Goal: Task Accomplishment & Management: Complete application form

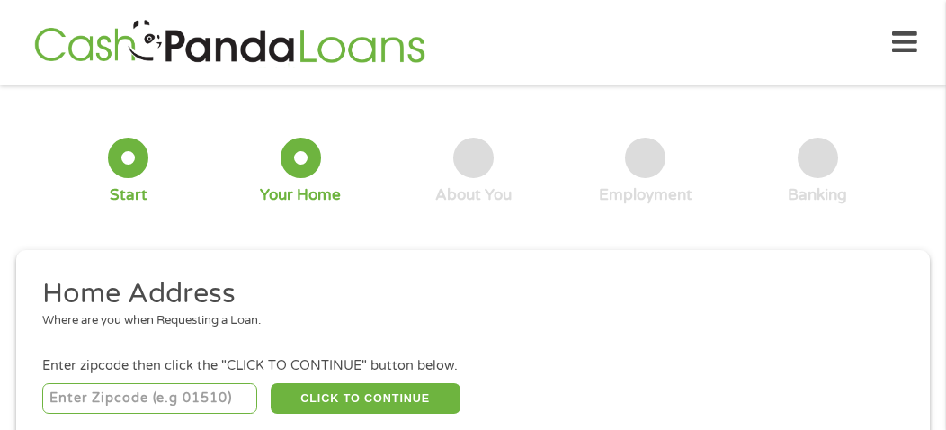
scroll to position [9, 0]
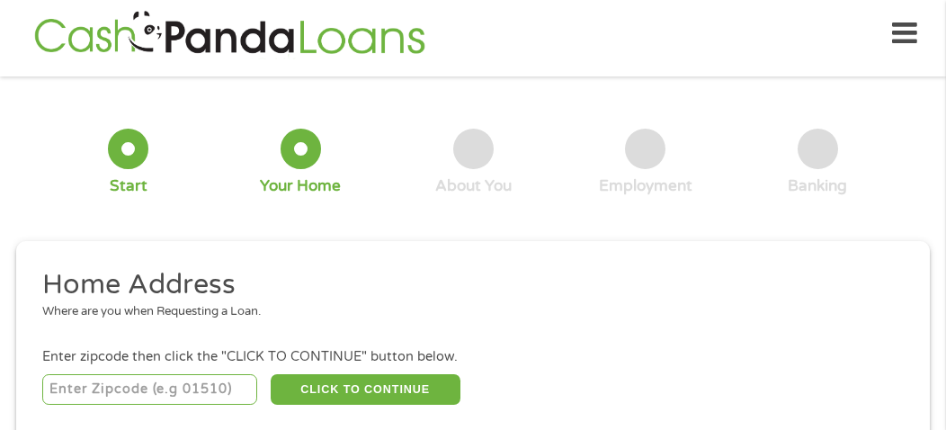
drag, startPoint x: 0, startPoint y: 0, endPoint x: 143, endPoint y: 377, distance: 403.1
click at [143, 377] on input "number" at bounding box center [150, 389] width 216 height 31
type input "95667"
click at [169, 319] on div "Where are you when Requesting a Loan." at bounding box center [466, 312] width 849 height 18
click at [232, 316] on div "Where are you when Requesting a Loan." at bounding box center [466, 312] width 849 height 18
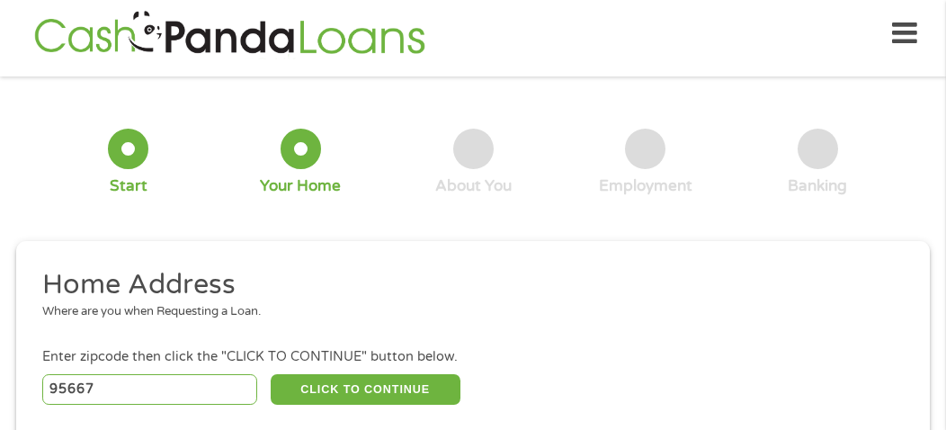
click at [146, 325] on li "Home Address Where are you when Requesting a Loan." at bounding box center [466, 300] width 875 height 67
click at [140, 324] on li "Home Address Where are you when Requesting a Loan." at bounding box center [466, 300] width 875 height 67
drag, startPoint x: 140, startPoint y: 324, endPoint x: 179, endPoint y: 321, distance: 38.8
click at [179, 321] on li "Home Address Where are you when Requesting a Loan." at bounding box center [466, 300] width 875 height 67
click at [231, 332] on li "Home Address Where are you when Requesting a Loan." at bounding box center [466, 300] width 875 height 67
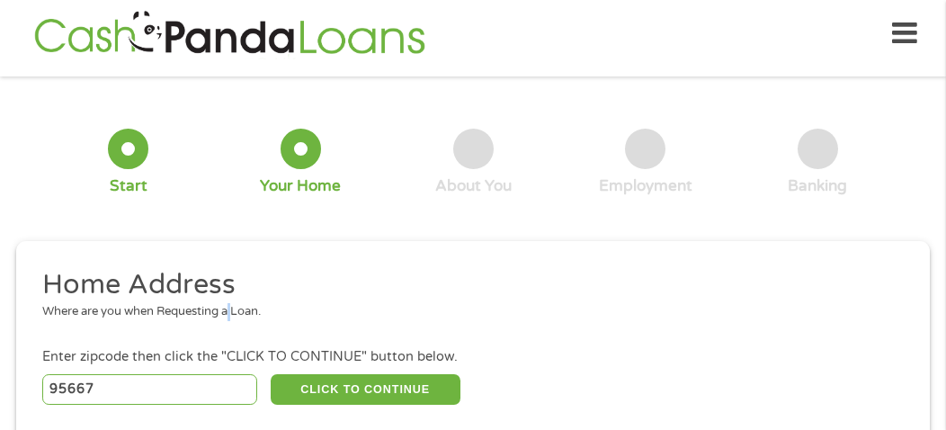
drag, startPoint x: 231, startPoint y: 332, endPoint x: 413, endPoint y: 294, distance: 185.6
click at [413, 294] on li "Home Address Where are you when Requesting a Loan." at bounding box center [466, 300] width 875 height 67
drag, startPoint x: 494, startPoint y: 305, endPoint x: 212, endPoint y: 305, distance: 281.6
click at [212, 305] on div "Where are you when Requesting a Loan." at bounding box center [466, 312] width 849 height 18
drag, startPoint x: 212, startPoint y: 305, endPoint x: 237, endPoint y: 292, distance: 28.2
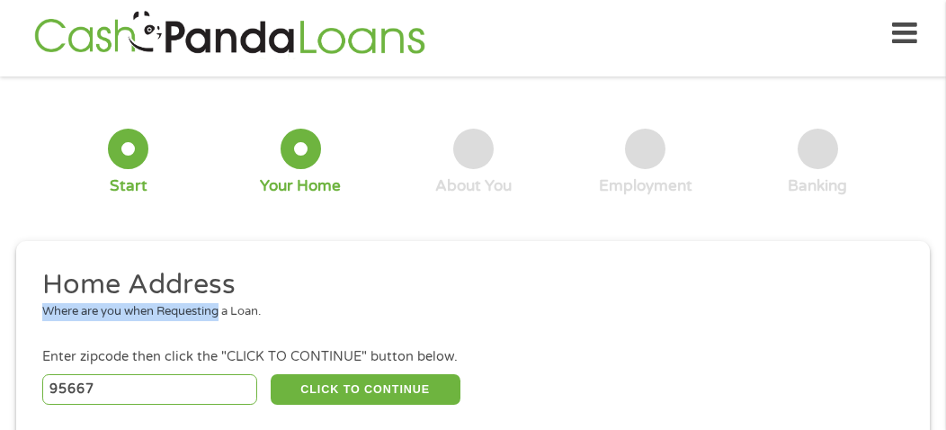
click at [237, 292] on li "Home Address Where are you when Requesting a Loan." at bounding box center [466, 300] width 875 height 67
click at [196, 262] on div "This field is hidden when viewing the form gclid EAIaIQobChMI3tOnreSIjwMVzAytBh…" at bounding box center [473, 377] width 914 height 273
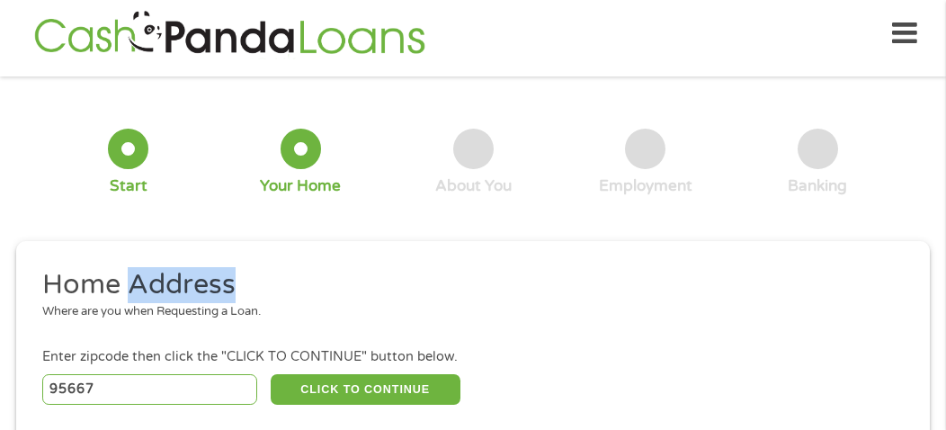
drag, startPoint x: 196, startPoint y: 262, endPoint x: 116, endPoint y: 375, distance: 138.8
click at [116, 375] on div "This field is hidden when viewing the form gclid EAIaIQobChMI3tOnreSIjwMVzAytBh…" at bounding box center [473, 377] width 914 height 273
click at [116, 375] on input "95667" at bounding box center [150, 389] width 216 height 31
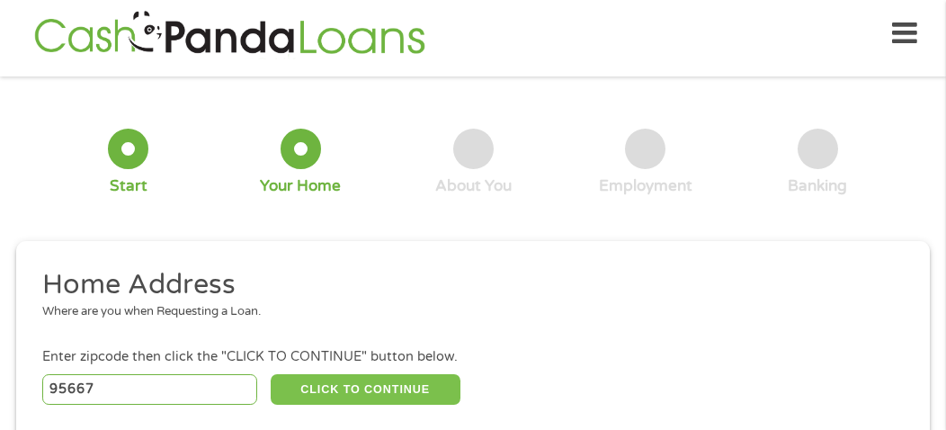
click at [397, 381] on button "CLICK TO CONTINUE" at bounding box center [366, 389] width 190 height 31
type input "95667"
type input "Placerville"
click at [334, 387] on button "CLICK TO CONTINUE" at bounding box center [366, 389] width 190 height 31
click at [342, 384] on button "CLICK TO CONTINUE" at bounding box center [366, 389] width 190 height 31
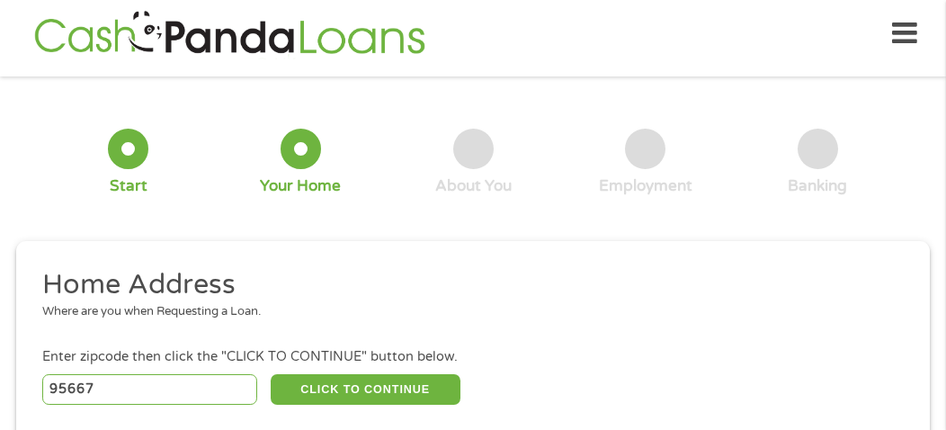
click at [232, 318] on div "Where are you when Requesting a Loan." at bounding box center [466, 312] width 849 height 18
click at [228, 313] on div "Where are you when Requesting a Loan." at bounding box center [466, 312] width 849 height 18
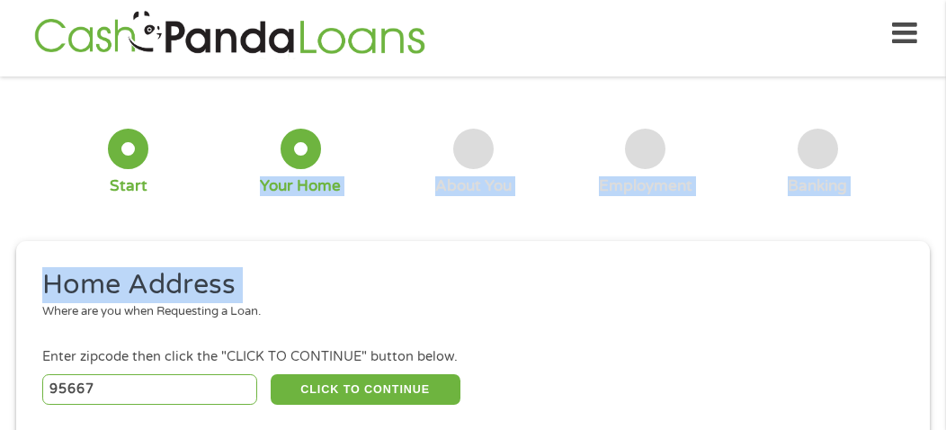
drag, startPoint x: 240, startPoint y: 264, endPoint x: 214, endPoint y: 215, distance: 55.1
click at [214, 215] on div "1 Start 2 Your Home 3 About You 4 Employment 5 Banking 6" at bounding box center [473, 162] width 914 height 145
drag, startPoint x: 214, startPoint y: 215, endPoint x: 311, endPoint y: 316, distance: 140.0
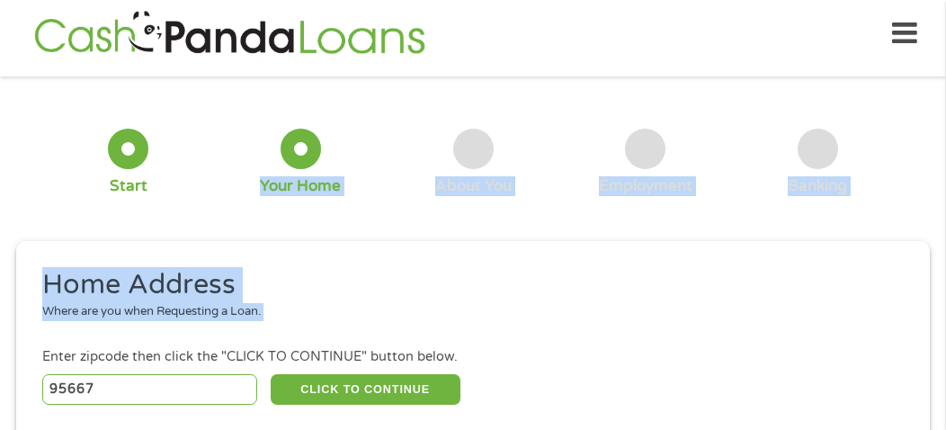
click at [320, 192] on div "Your Home" at bounding box center [300, 186] width 81 height 20
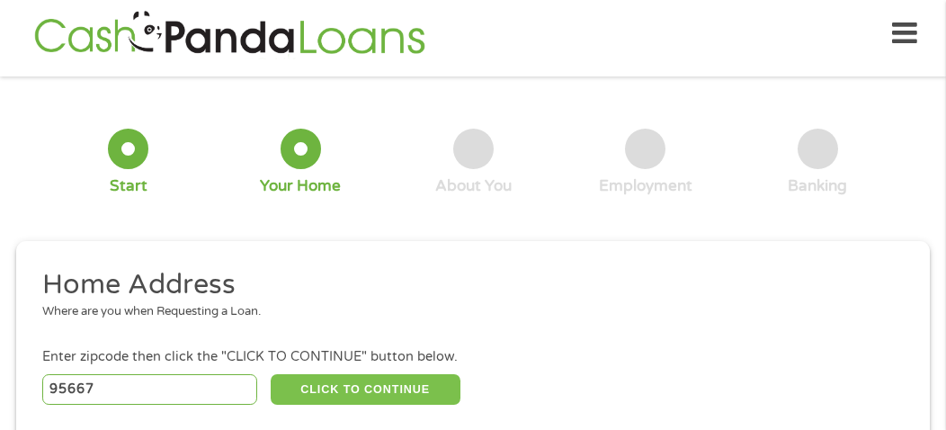
click at [348, 401] on button "CLICK TO CONTINUE" at bounding box center [366, 389] width 190 height 31
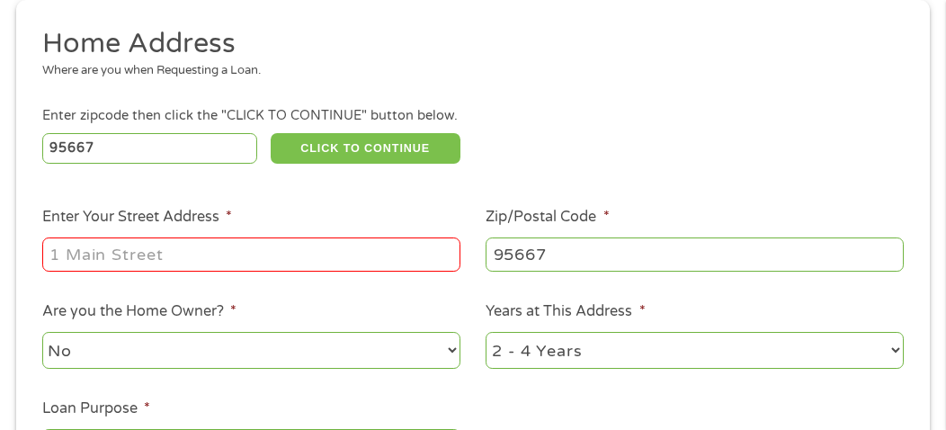
scroll to position [246, 0]
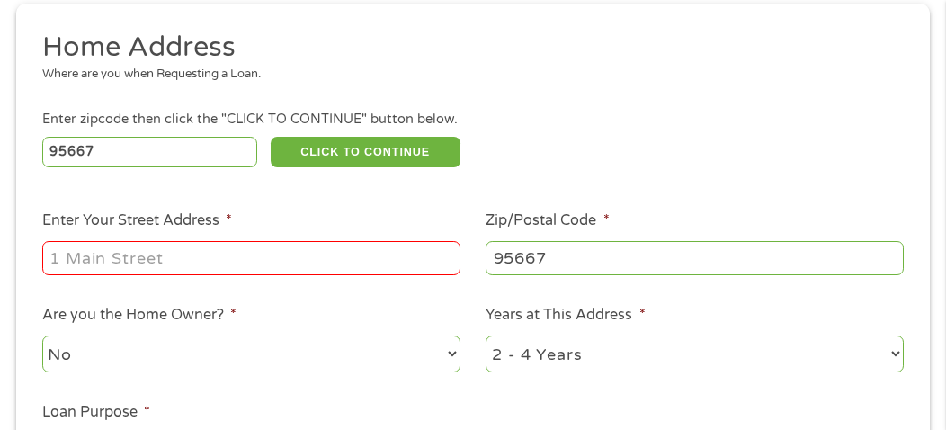
click at [304, 245] on input "Enter Your Street Address *" at bounding box center [251, 258] width 418 height 34
type input "[STREET_ADDRESS]"
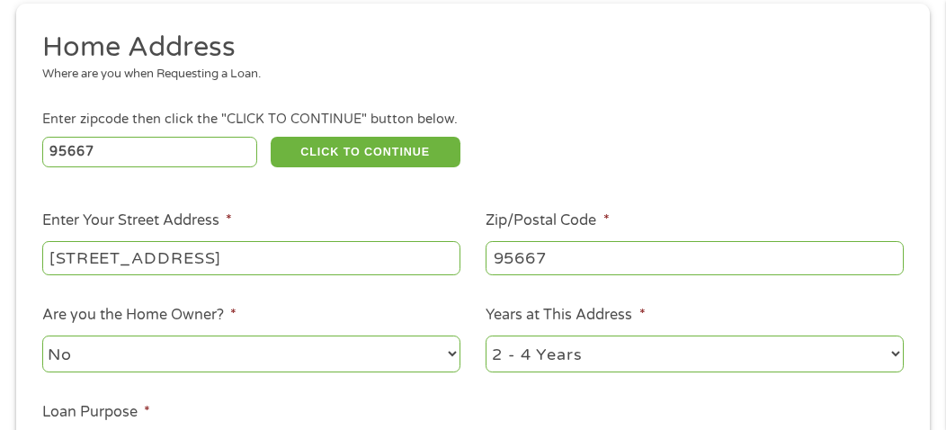
click at [892, 359] on select "1 Year or less 1 - 2 Years 2 - 4 Years Over 4 Years" at bounding box center [695, 354] width 418 height 37
select select "60months"
click at [486, 336] on select "1 Year or less 1 - 2 Years 2 - 4 Years Over 4 Years" at bounding box center [695, 354] width 418 height 37
click at [130, 419] on label "Loan Purpose *" at bounding box center [96, 412] width 108 height 19
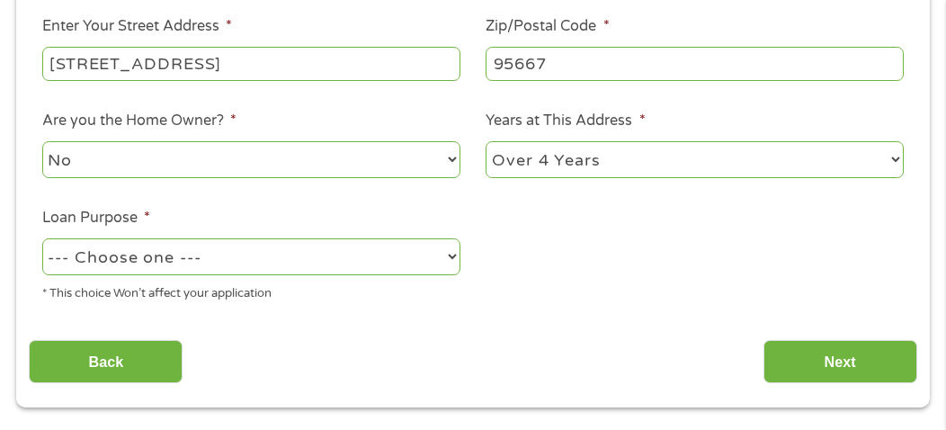
scroll to position [484, 0]
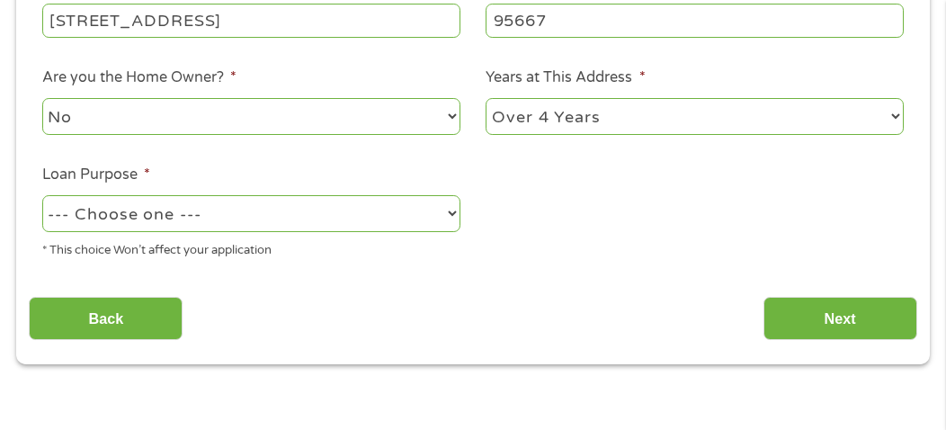
click at [452, 213] on select "--- Choose one --- Pay Bills Debt Consolidation Home Improvement Major Purchase…" at bounding box center [251, 213] width 418 height 37
select select "other"
click at [42, 196] on select "--- Choose one --- Pay Bills Debt Consolidation Home Improvement Major Purchase…" at bounding box center [251, 213] width 418 height 37
drag, startPoint x: 482, startPoint y: 170, endPoint x: 775, endPoint y: 290, distance: 315.9
click at [775, 290] on div "Home Address Where are you when Requesting a Loan. Enter zipcode then click the…" at bounding box center [473, 66] width 888 height 549
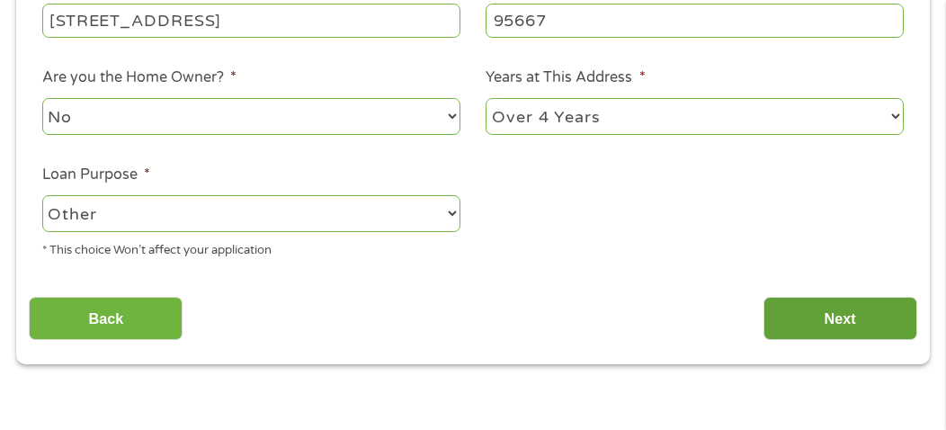
click at [832, 316] on input "Next" at bounding box center [841, 319] width 154 height 44
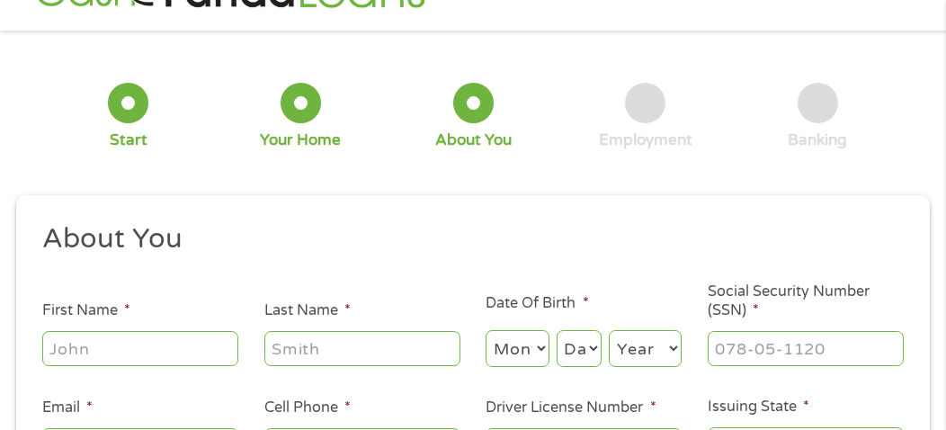
scroll to position [9, 0]
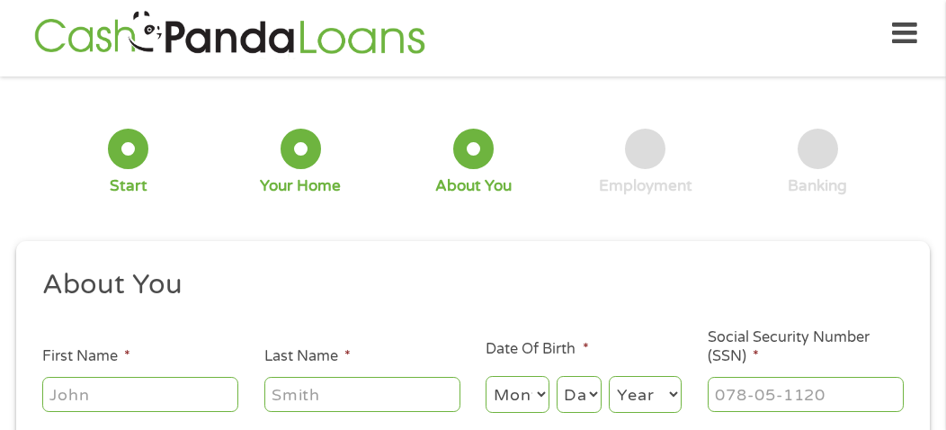
click at [221, 372] on li "First Name *" at bounding box center [140, 379] width 222 height 69
drag, startPoint x: 221, startPoint y: 372, endPoint x: 185, endPoint y: 388, distance: 39.5
click at [185, 388] on li "First Name *" at bounding box center [140, 379] width 222 height 69
click at [185, 388] on input "First Name *" at bounding box center [140, 394] width 196 height 34
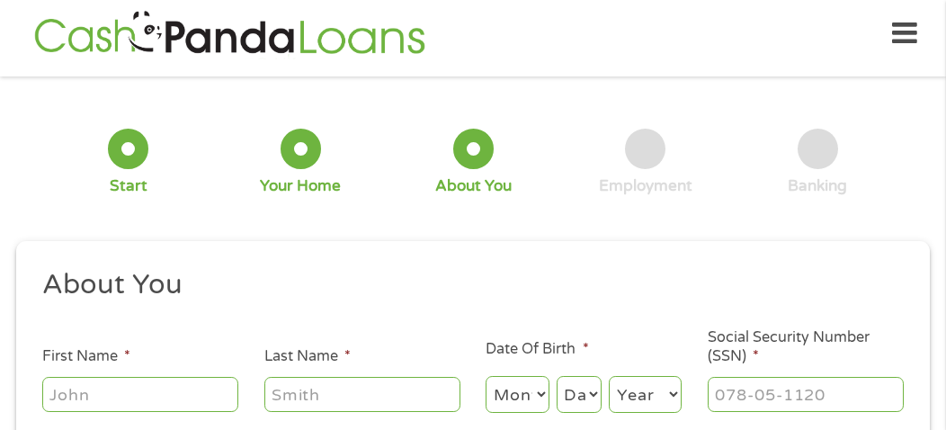
type input "[PERSON_NAME]"
type input "[EMAIL_ADDRESS][DOMAIN_NAME]"
click at [527, 395] on select "Month 1 2 3 4 5 6 7 8 9 10 11 12" at bounding box center [518, 394] width 64 height 37
select select "1"
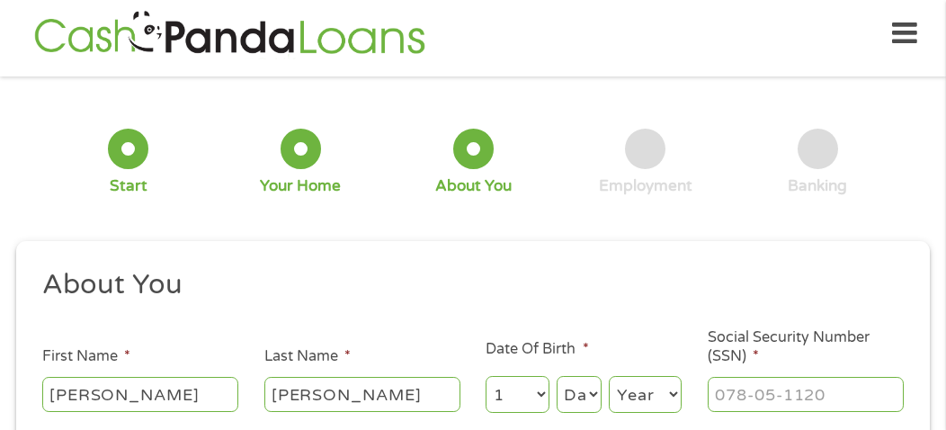
click at [486, 377] on select "Month 1 2 3 4 5 6 7 8 9 10 11 12" at bounding box center [518, 394] width 64 height 37
click at [572, 398] on select "Day 1 2 3 4 5 6 7 8 9 10 11 12 13 14 15 16 17 18 19 20 21 22 23 24 25 26 27 28 …" at bounding box center [579, 394] width 45 height 37
select select "3"
click at [557, 377] on select "Day 1 2 3 4 5 6 7 8 9 10 11 12 13 14 15 16 17 18 19 20 21 22 23 24 25 26 27 28 …" at bounding box center [579, 394] width 45 height 37
click at [667, 411] on select "Year [DATE] 2006 2005 2004 2003 2002 2001 2000 1999 1998 1997 1996 1995 1994 19…" at bounding box center [645, 394] width 73 height 37
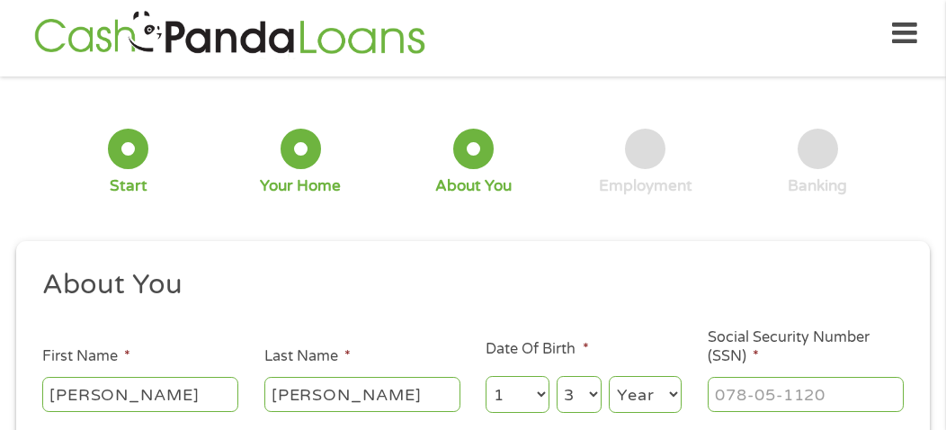
select select "1962"
click at [609, 377] on select "Year [DATE] 2006 2005 2004 2003 2002 2001 2000 1999 1998 1997 1996 1995 1994 19…" at bounding box center [645, 394] width 73 height 37
click at [772, 392] on input "___-__-____" at bounding box center [806, 394] width 196 height 34
type input "573-47-8819"
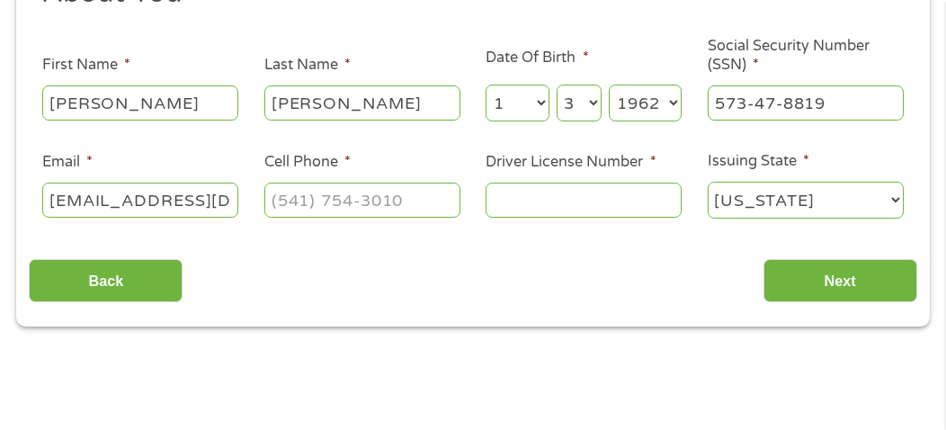
scroll to position [304, 0]
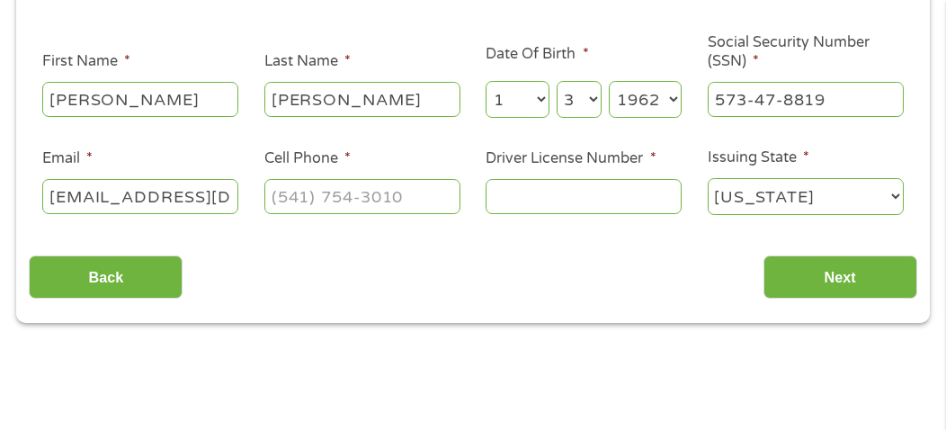
click at [210, 200] on input "[EMAIL_ADDRESS][DOMAIN_NAME]" at bounding box center [140, 196] width 196 height 34
drag, startPoint x: 223, startPoint y: 193, endPoint x: 27, endPoint y: 196, distance: 196.1
click at [27, 196] on div "This field is hidden when viewing the form gclid EAIaIQobChMI3tOnreSIjwMVzAytBh…" at bounding box center [473, 134] width 914 height 377
drag, startPoint x: 79, startPoint y: 197, endPoint x: 13, endPoint y: 188, distance: 66.3
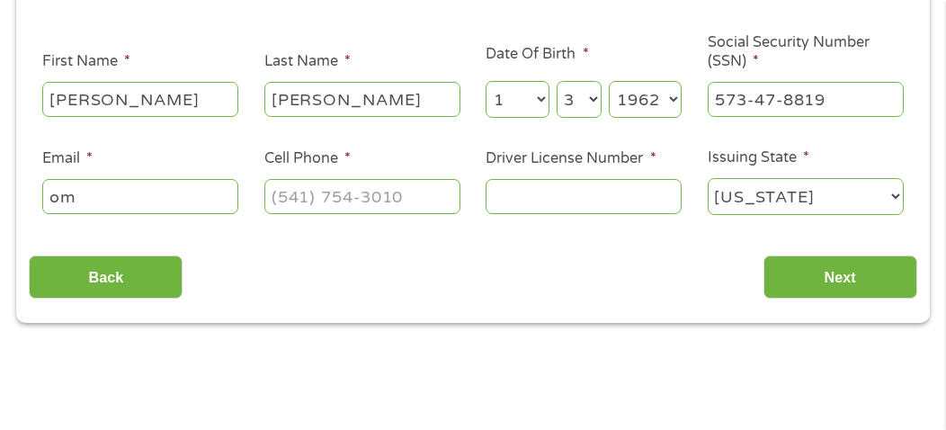
click at [13, 188] on div "1 Start 2 Your Home 3 About You 4 Employment 5 Banking 6 This field is hidden w…" at bounding box center [473, 59] width 946 height 529
type input "amoloc1jerilee@gmail,com"
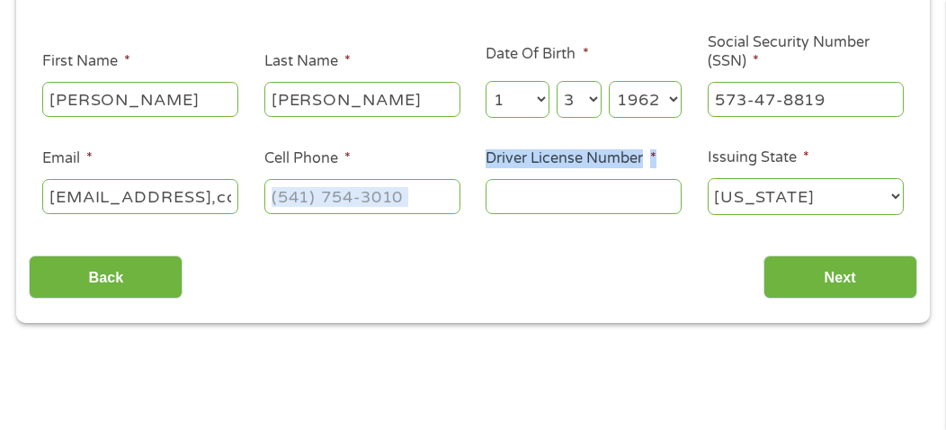
click at [495, 186] on ul "About You This field is hidden when viewing the form Title * --- Choose one ---…" at bounding box center [473, 101] width 888 height 259
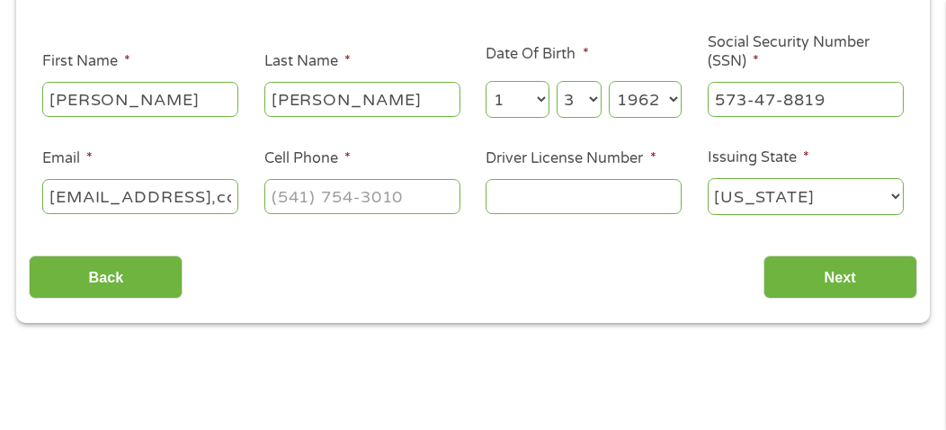
click at [495, 186] on input "Driver License Number *" at bounding box center [584, 196] width 196 height 34
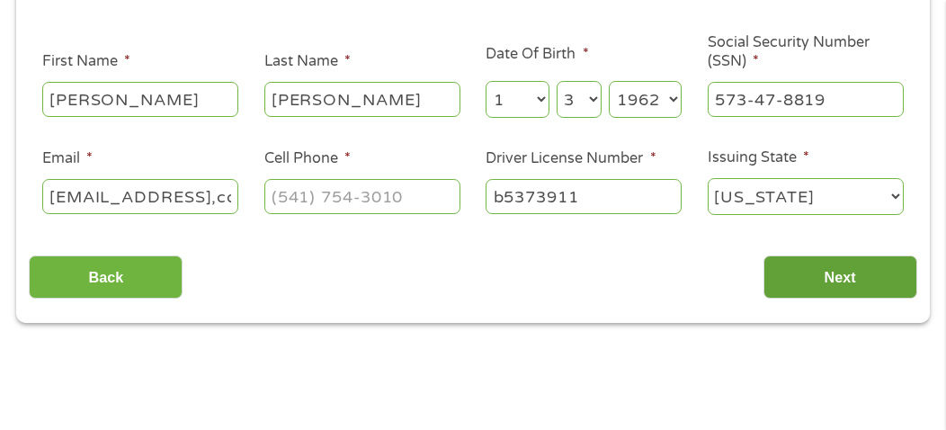
type input "b5373911"
click at [836, 281] on input "Next" at bounding box center [841, 277] width 154 height 44
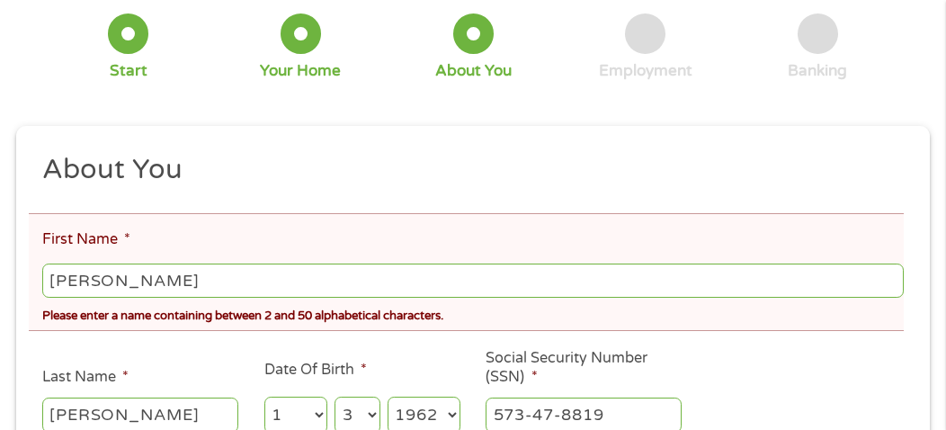
scroll to position [157, 0]
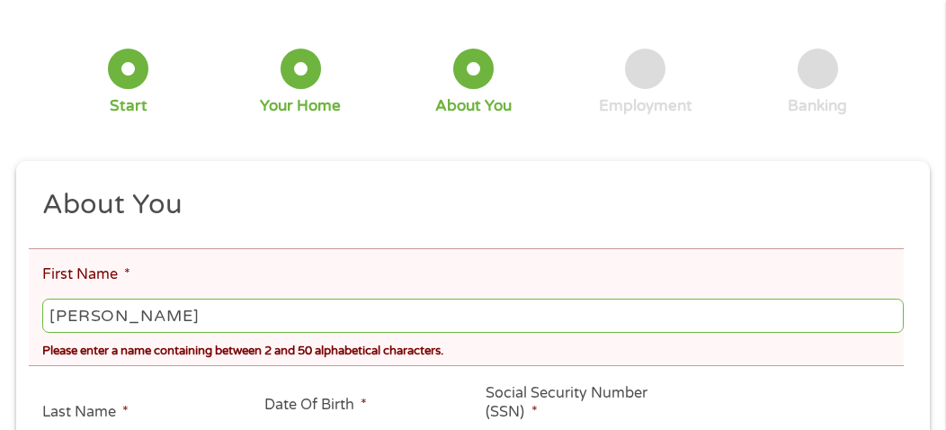
click at [76, 306] on input "[PERSON_NAME]" at bounding box center [473, 316] width 862 height 34
click at [81, 308] on input "[PERSON_NAME]" at bounding box center [473, 316] width 862 height 34
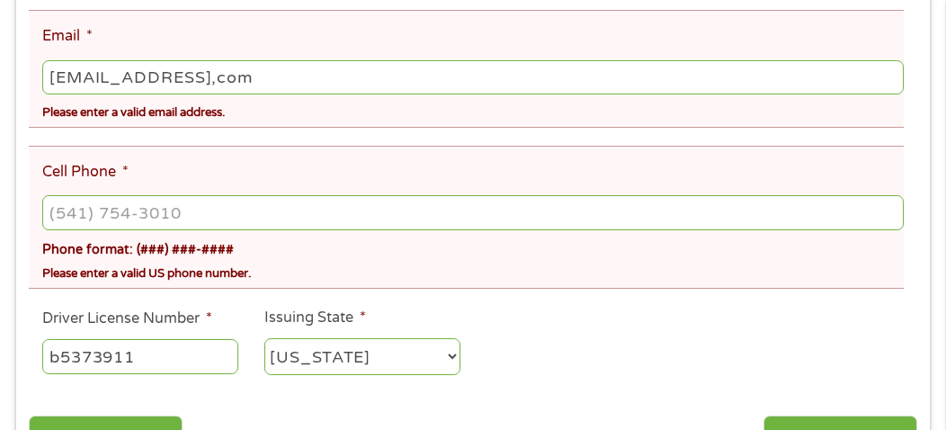
scroll to position [604, 0]
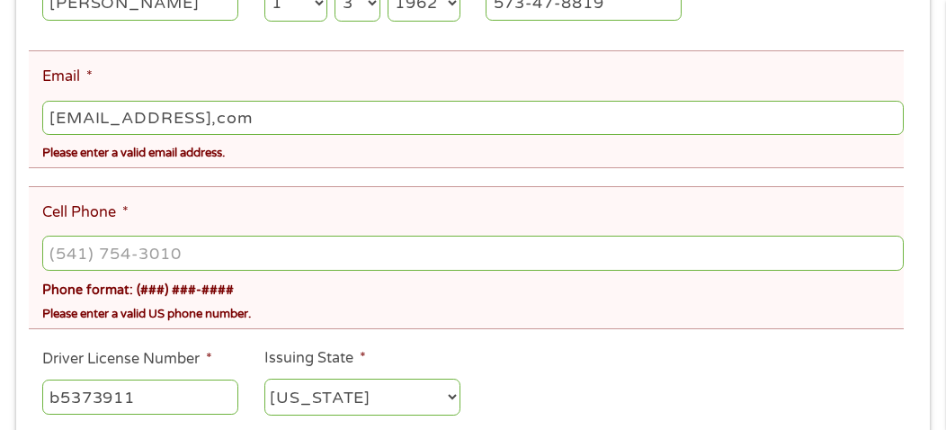
type input "jerilee"
click at [54, 239] on input "(___) ___-____" at bounding box center [473, 253] width 862 height 34
type input "(530) 957-1669"
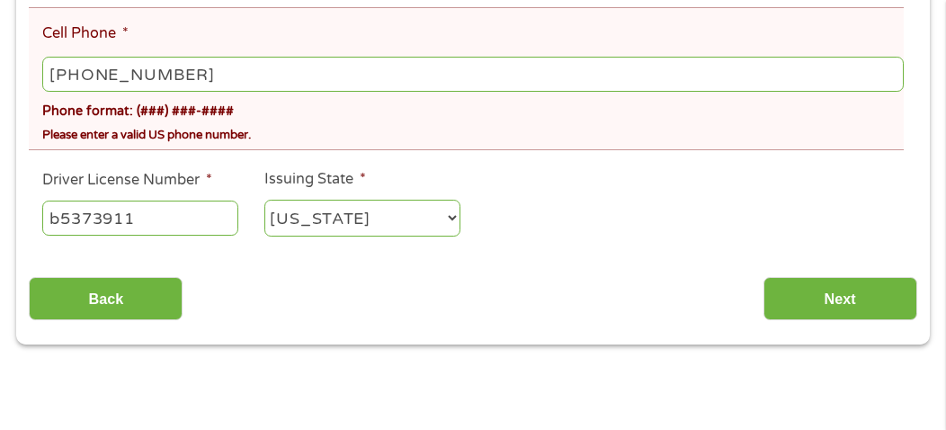
scroll to position [822, 0]
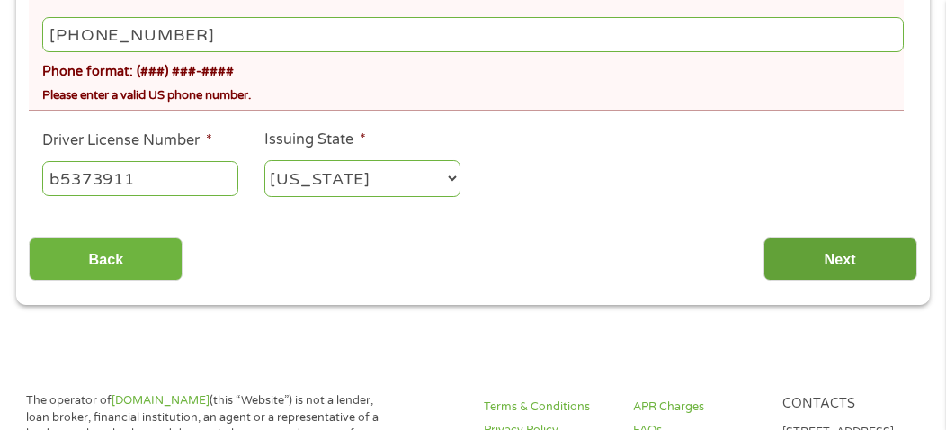
click at [825, 262] on input "Next" at bounding box center [841, 259] width 154 height 44
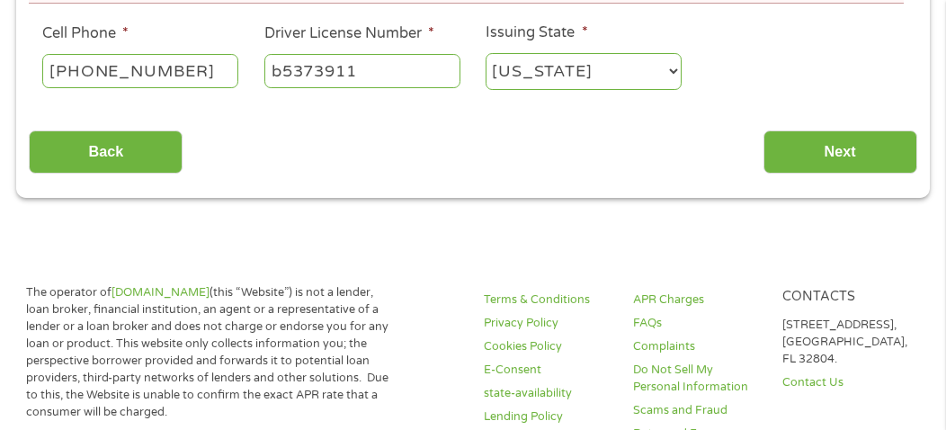
scroll to position [637, 0]
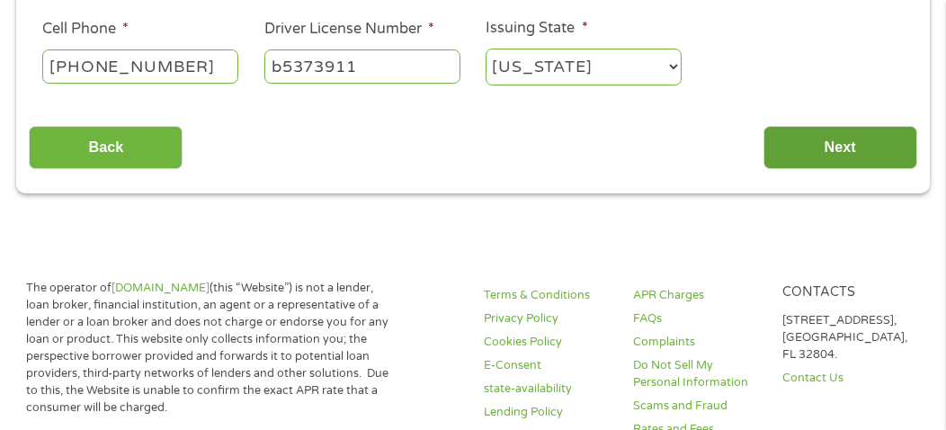
click at [825, 159] on input "Next" at bounding box center [841, 148] width 154 height 44
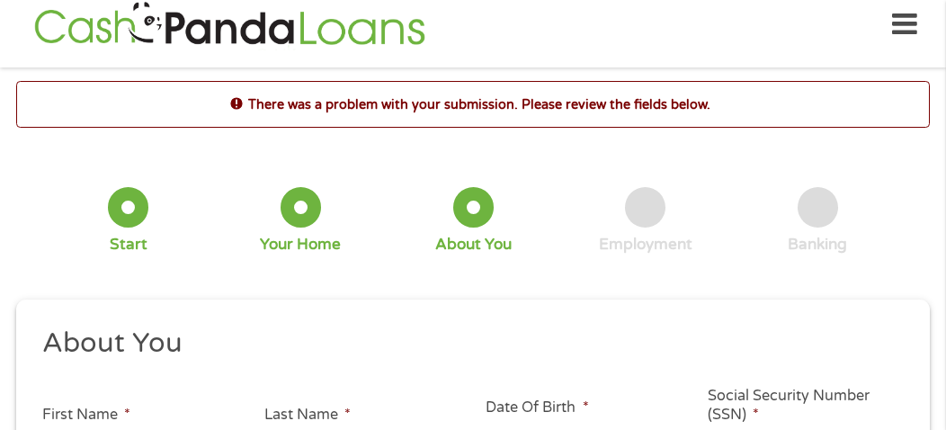
scroll to position [9, 0]
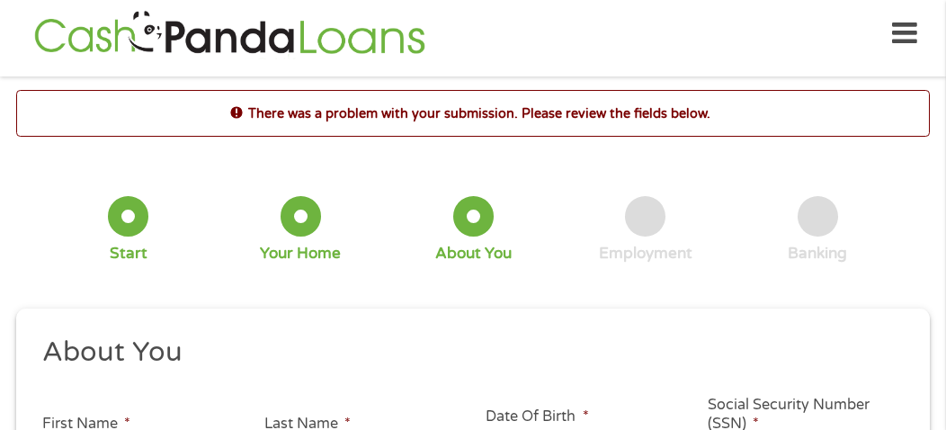
click at [908, 28] on icon at bounding box center [904, 34] width 25 height 44
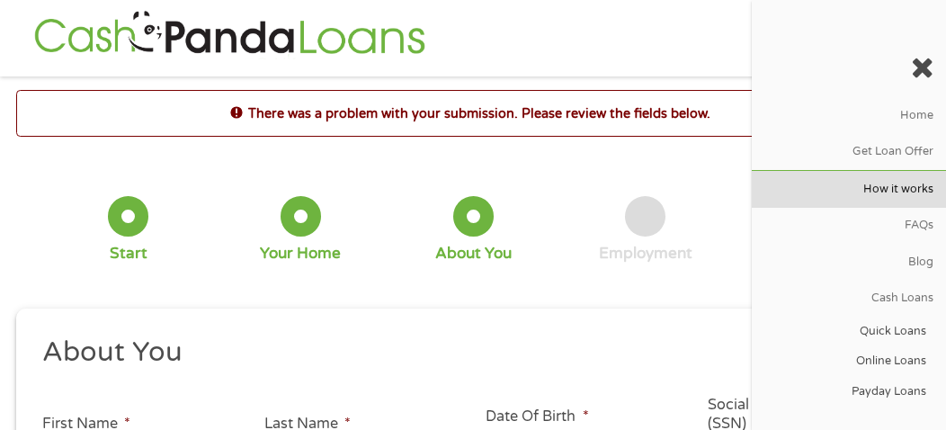
drag, startPoint x: 906, startPoint y: 159, endPoint x: 919, endPoint y: 188, distance: 31.8
click at [919, 188] on link "How it works" at bounding box center [849, 189] width 194 height 36
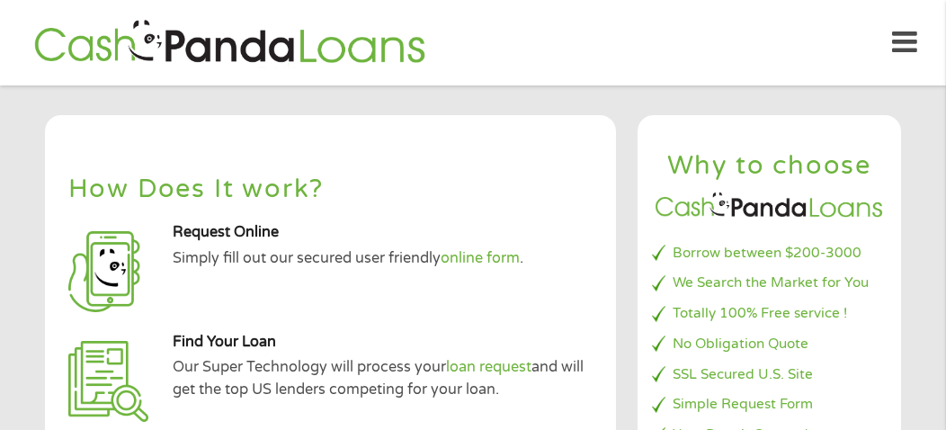
click at [831, 35] on div "Home Get Loan Offer How it works FAQs Blog Cash Loans Quick Loans Online Loans …" at bounding box center [473, 42] width 888 height 57
click at [838, 382] on li "SSL Secured U.S. Site" at bounding box center [769, 374] width 234 height 21
drag, startPoint x: 865, startPoint y: 392, endPoint x: 958, endPoint y: 355, distance: 99.7
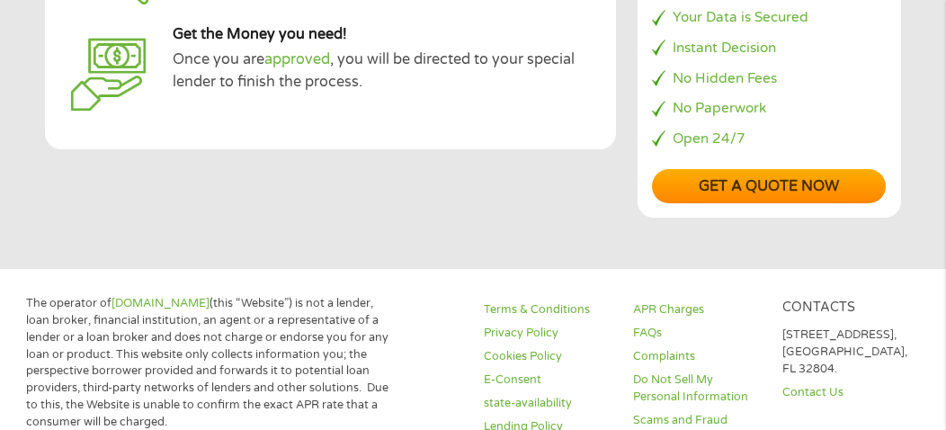
scroll to position [421, 0]
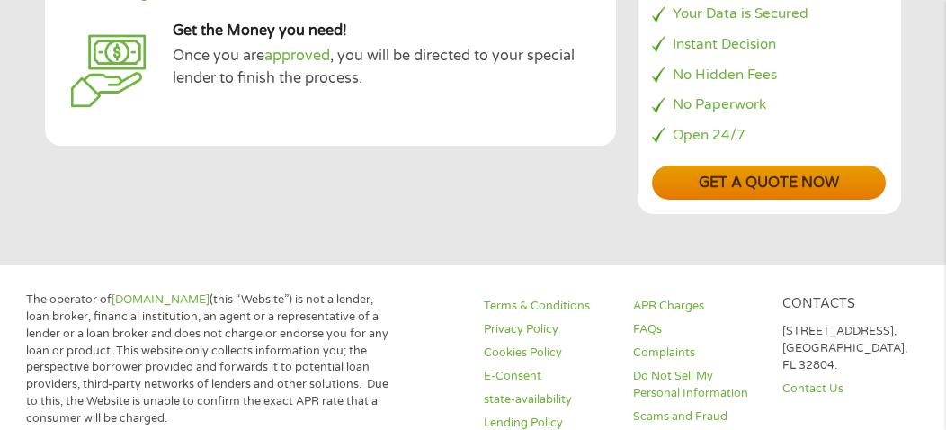
click at [782, 184] on link "Get a quote now" at bounding box center [769, 183] width 234 height 35
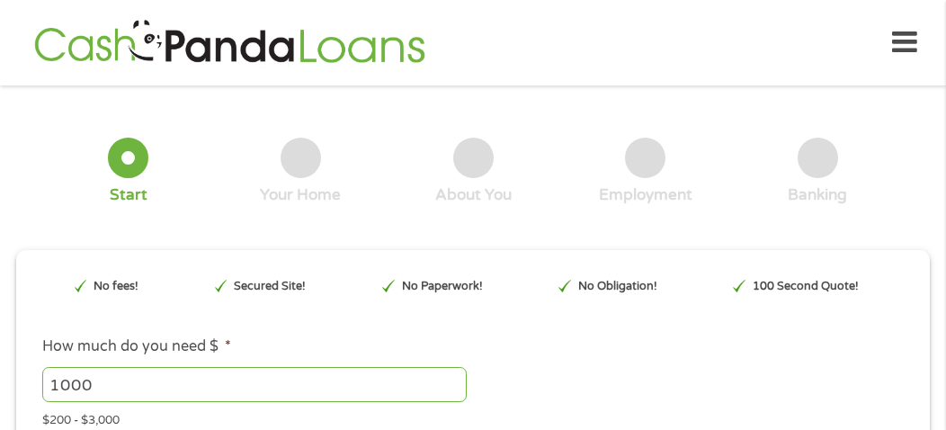
click at [425, 392] on input "1000" at bounding box center [254, 384] width 425 height 34
click at [450, 397] on input "1000" at bounding box center [254, 384] width 425 height 34
click at [449, 401] on input "1000" at bounding box center [254, 384] width 425 height 34
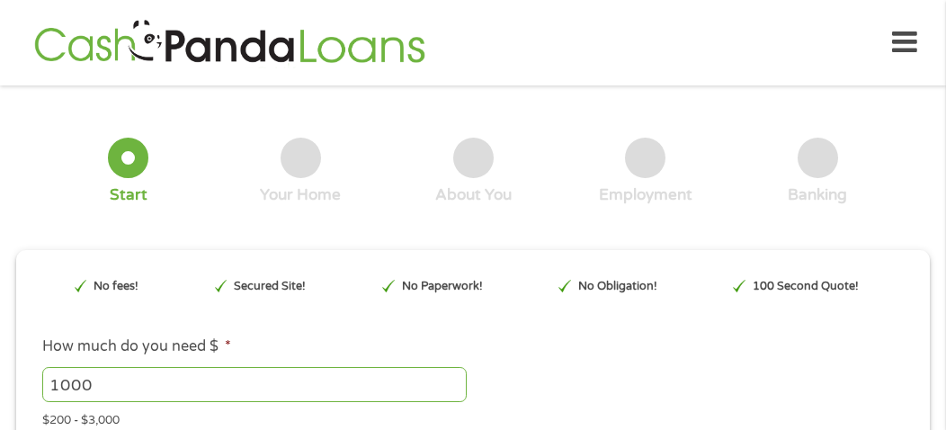
drag, startPoint x: 99, startPoint y: 364, endPoint x: 157, endPoint y: 372, distance: 58.1
click at [157, 372] on div "1000 Please enter a number from 200 to 3000 ." at bounding box center [473, 384] width 862 height 41
click at [452, 407] on li "How much do you need $ * 1000 Please enter a number from 200 to 3000 . $200 - $…" at bounding box center [473, 383] width 888 height 94
drag, startPoint x: 452, startPoint y: 399, endPoint x: 447, endPoint y: 386, distance: 14.2
click at [447, 386] on input "1000" at bounding box center [254, 384] width 425 height 34
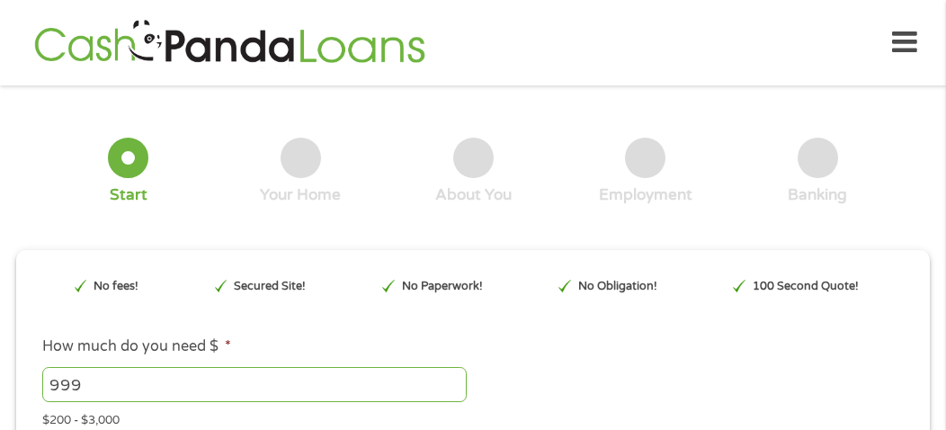
click at [447, 386] on input "999" at bounding box center [254, 384] width 425 height 34
click at [447, 386] on input "998" at bounding box center [254, 384] width 425 height 34
click at [447, 386] on input "997" at bounding box center [254, 384] width 425 height 34
click at [447, 386] on input "996" at bounding box center [254, 384] width 425 height 34
click at [447, 386] on input "995" at bounding box center [254, 384] width 425 height 34
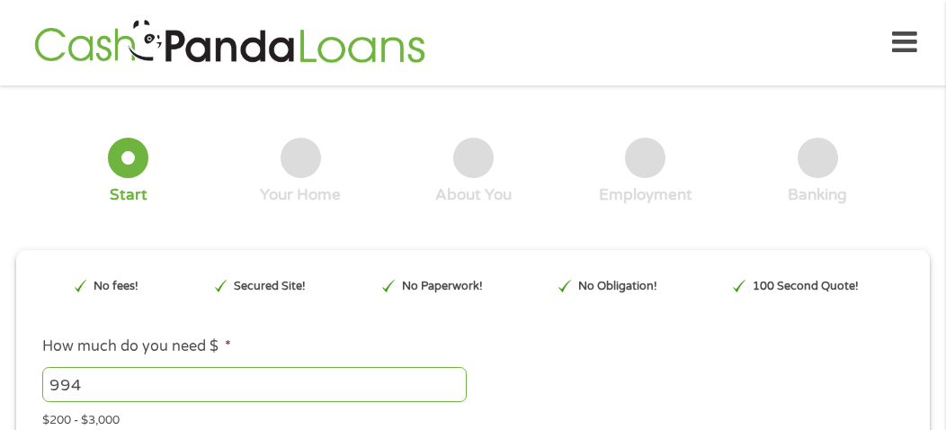
click at [447, 386] on input "994" at bounding box center [254, 384] width 425 height 34
drag, startPoint x: 447, startPoint y: 386, endPoint x: 446, endPoint y: 373, distance: 12.6
click at [446, 373] on input "1164" at bounding box center [254, 384] width 425 height 34
drag, startPoint x: 446, startPoint y: 373, endPoint x: 92, endPoint y: 386, distance: 354.6
click at [92, 386] on input "1164" at bounding box center [254, 384] width 425 height 34
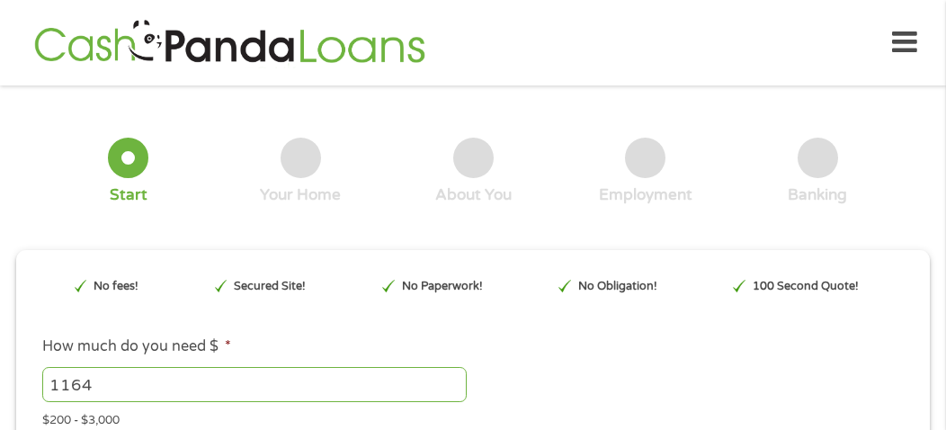
drag, startPoint x: 92, startPoint y: 386, endPoint x: 0, endPoint y: 379, distance: 92.0
click at [0, 379] on div "1 Start 2 Your Home 3 About You 4 Employment 5 Banking 6 This field is hidden w…" at bounding box center [473, 310] width 946 height 423
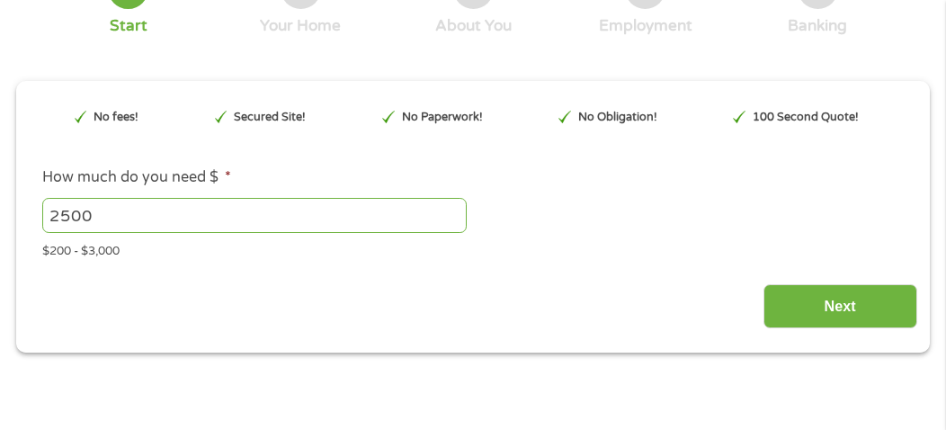
scroll to position [166, 0]
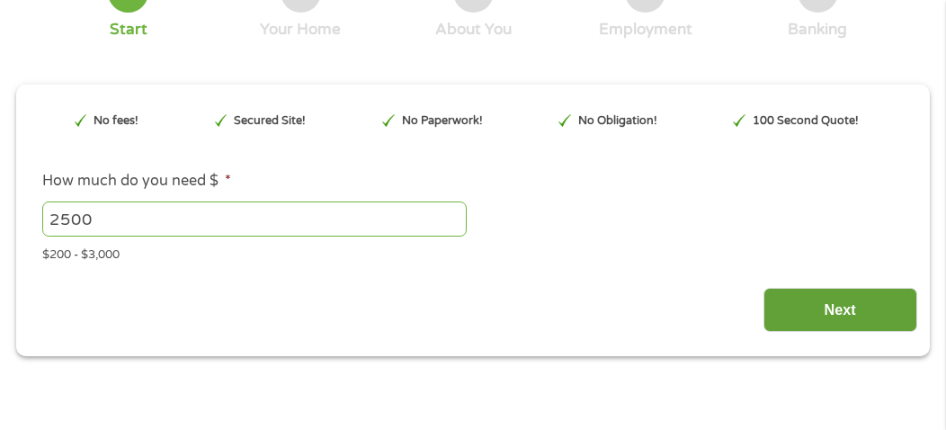
type input "2500"
click at [852, 301] on input "Next" at bounding box center [841, 310] width 154 height 44
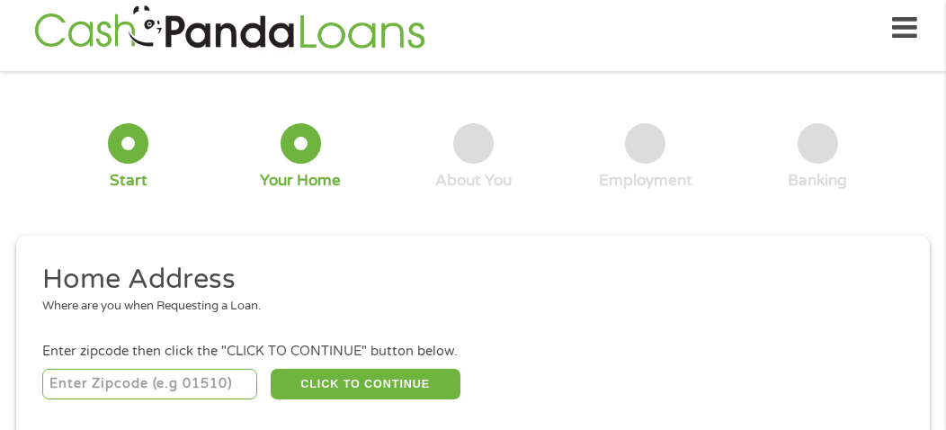
scroll to position [9, 0]
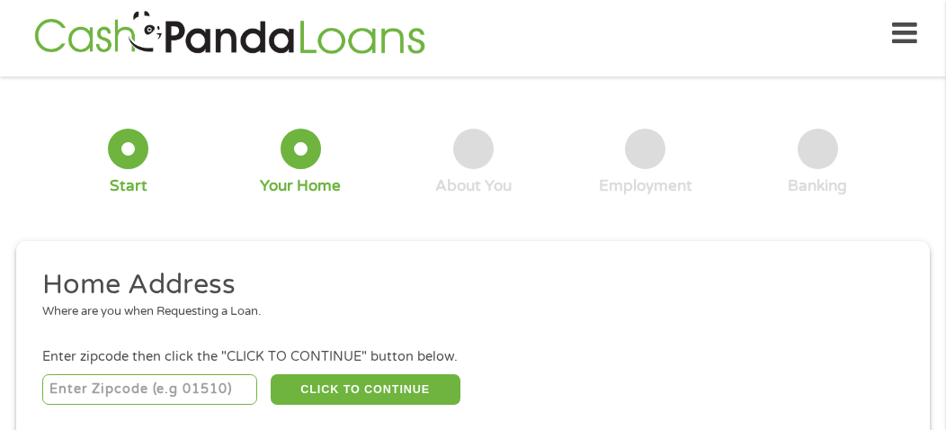
click at [110, 393] on input "number" at bounding box center [150, 389] width 216 height 31
type input "95667"
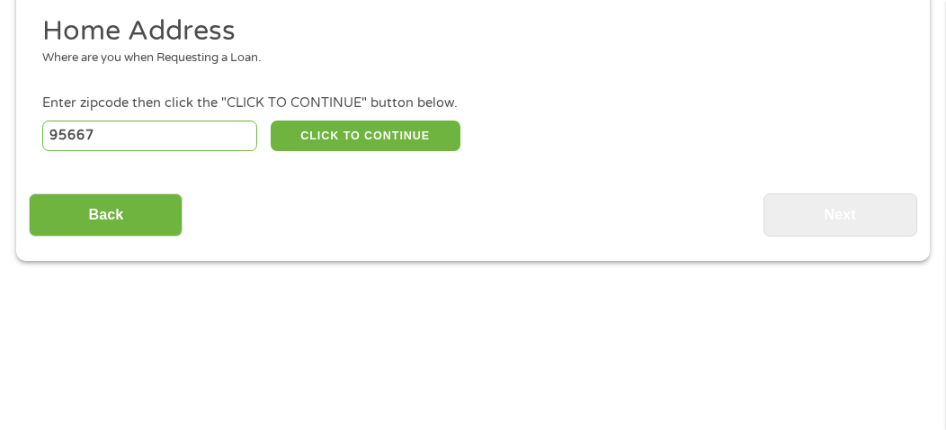
scroll to position [234, 0]
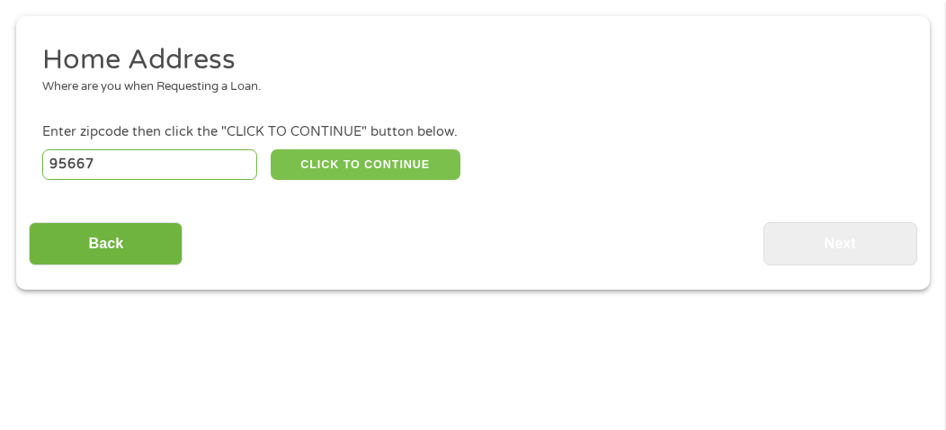
click at [389, 164] on button "CLICK TO CONTINUE" at bounding box center [366, 164] width 190 height 31
type input "95667"
type input "Placerville"
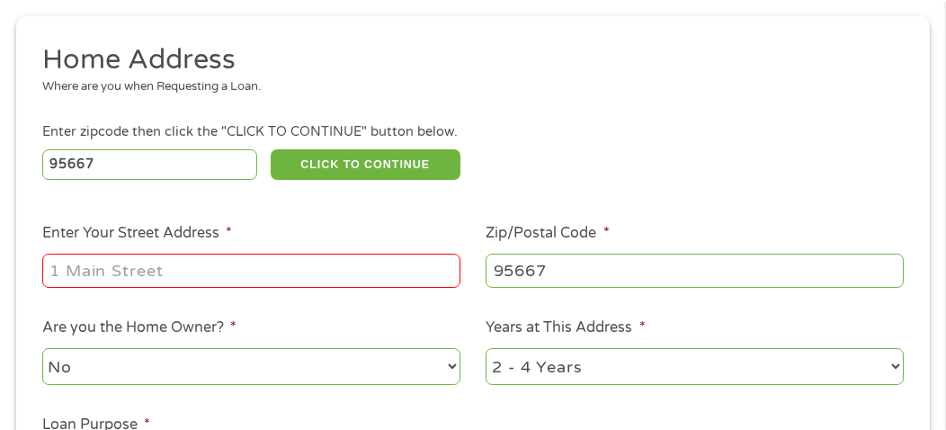
click at [302, 269] on input "Enter Your Street Address *" at bounding box center [251, 271] width 418 height 34
type input "[STREET_ADDRESS]"
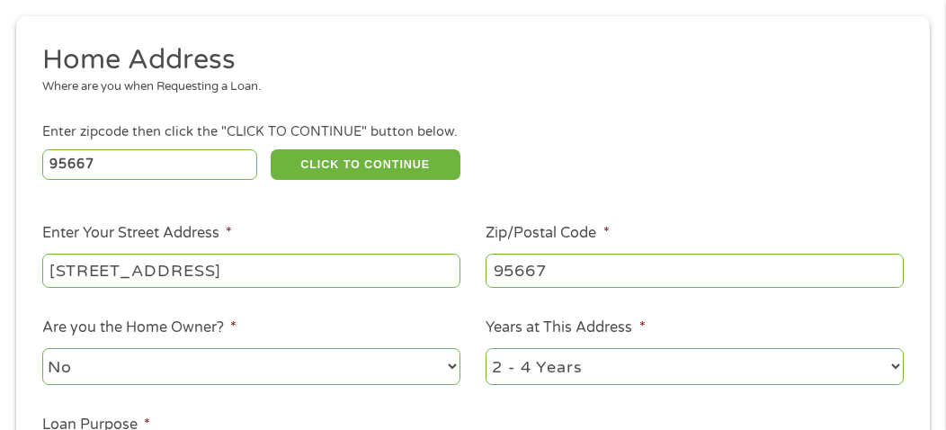
click at [550, 361] on select "1 Year or less 1 - 2 Years 2 - 4 Years Over 4 Years" at bounding box center [695, 366] width 418 height 37
select select "60months"
click at [486, 349] on select "1 Year or less 1 - 2 Years 2 - 4 Years Over 4 Years" at bounding box center [695, 366] width 418 height 37
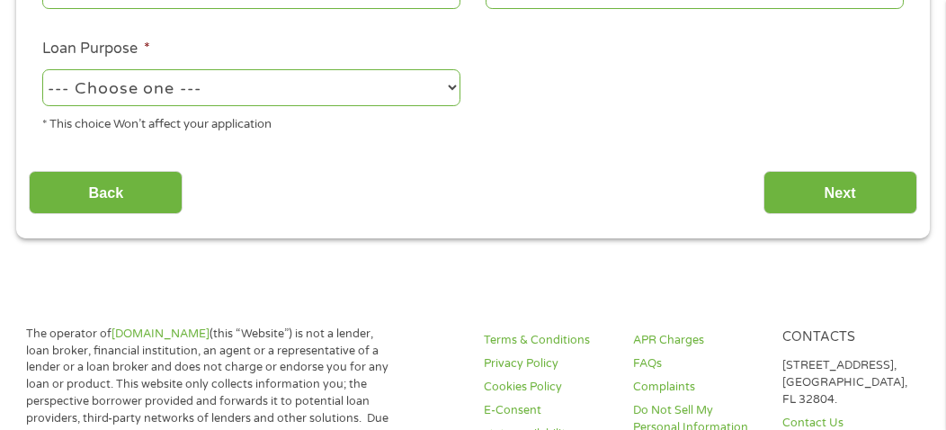
click at [428, 96] on select "--- Choose one --- Pay Bills Debt Consolidation Home Improvement Major Purchase…" at bounding box center [251, 87] width 418 height 37
select select "other"
click at [42, 70] on select "--- Choose one --- Pay Bills Debt Consolidation Home Improvement Major Purchase…" at bounding box center [251, 87] width 418 height 37
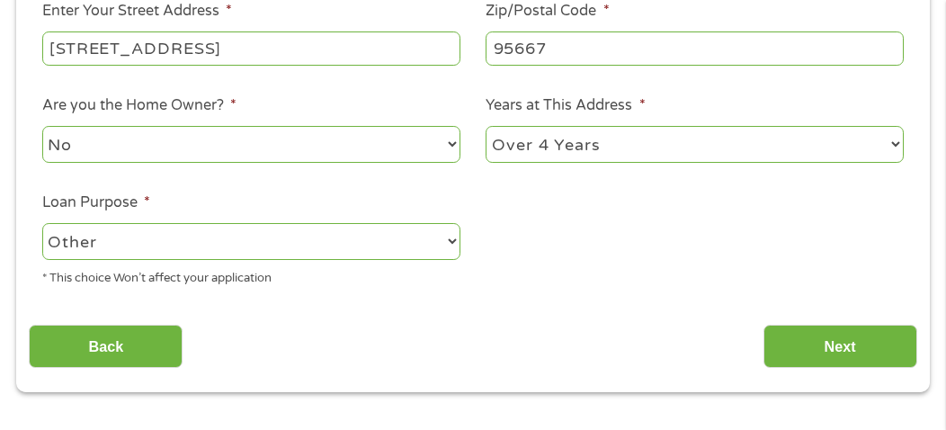
scroll to position [452, 0]
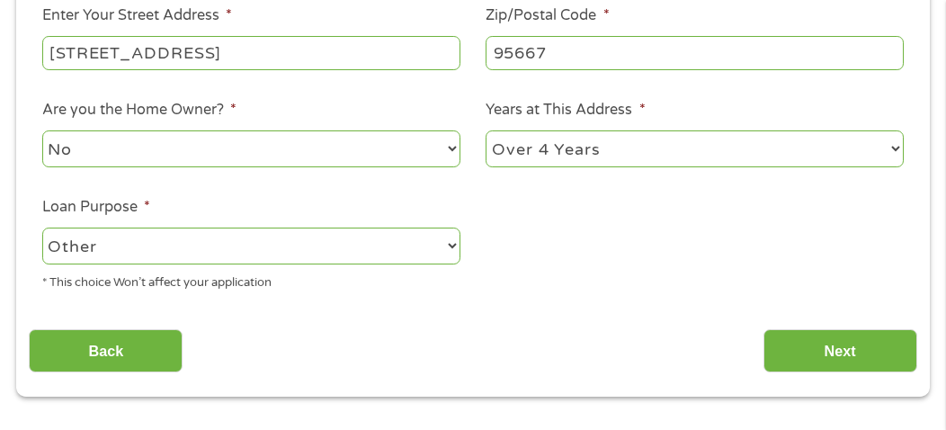
drag, startPoint x: 857, startPoint y: 345, endPoint x: 240, endPoint y: 45, distance: 686.0
click at [240, 45] on input "[STREET_ADDRESS]" at bounding box center [251, 53] width 418 height 34
type input "[STREET_ADDRESS]"
click at [824, 346] on input "Next" at bounding box center [841, 351] width 154 height 44
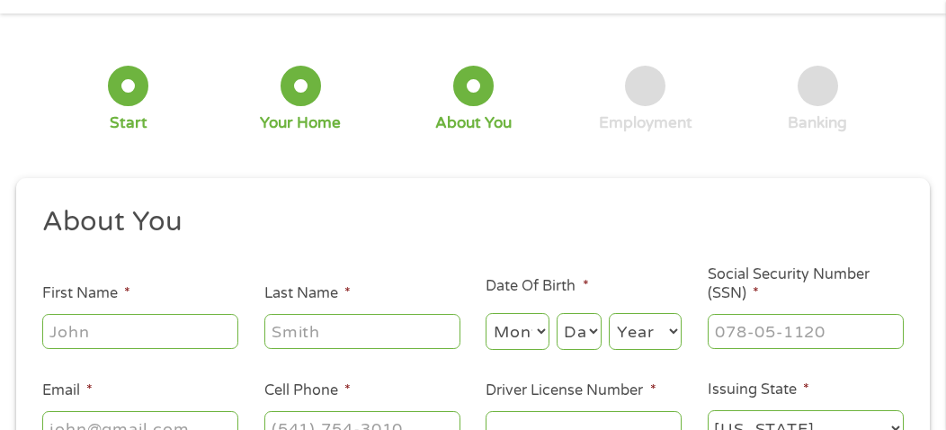
scroll to position [9, 0]
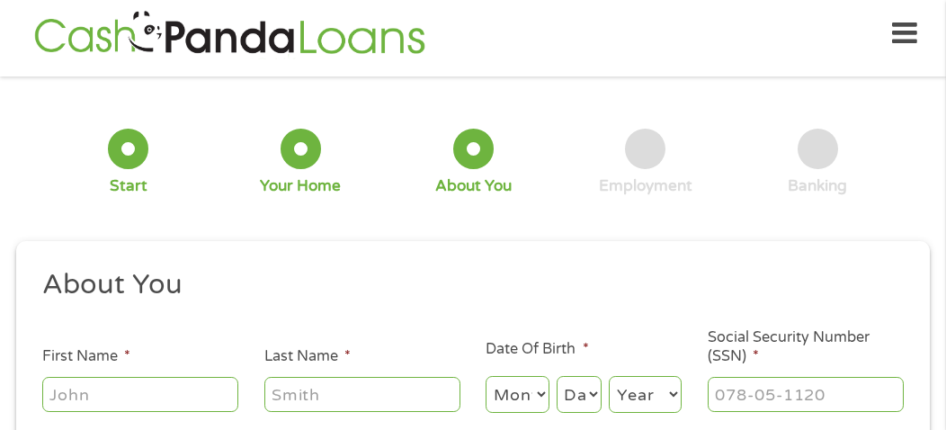
click at [824, 346] on label "Social Security Number (SSN) *" at bounding box center [806, 347] width 196 height 38
click at [824, 377] on input "Social Security Number (SSN) *" at bounding box center [806, 394] width 196 height 34
type input "___-__-____"
click at [187, 392] on input "First Name *" at bounding box center [140, 394] width 196 height 34
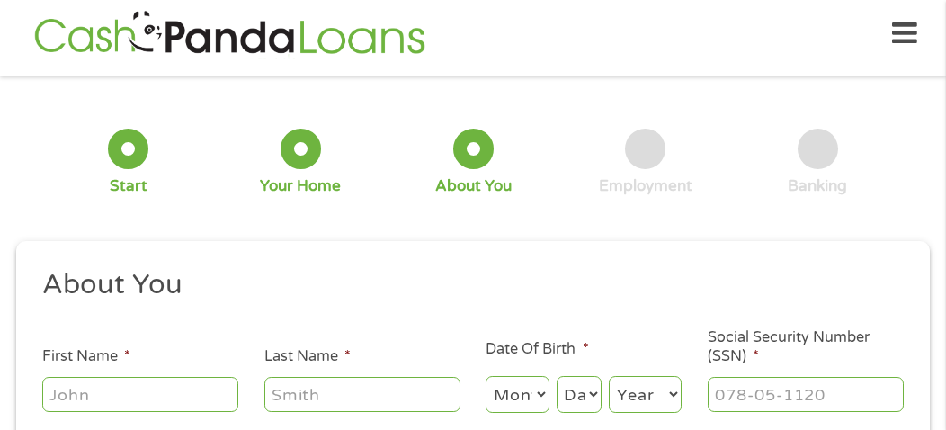
type input "[PERSON_NAME]"
type input "[EMAIL_ADDRESS][DOMAIN_NAME]"
click at [520, 402] on select "Month 1 2 3 4 5 6 7 8 9 10 11 12" at bounding box center [518, 394] width 64 height 37
click at [507, 397] on select "Month 1 2 3 4 5 6 7 8 9 10 11 12" at bounding box center [518, 394] width 64 height 37
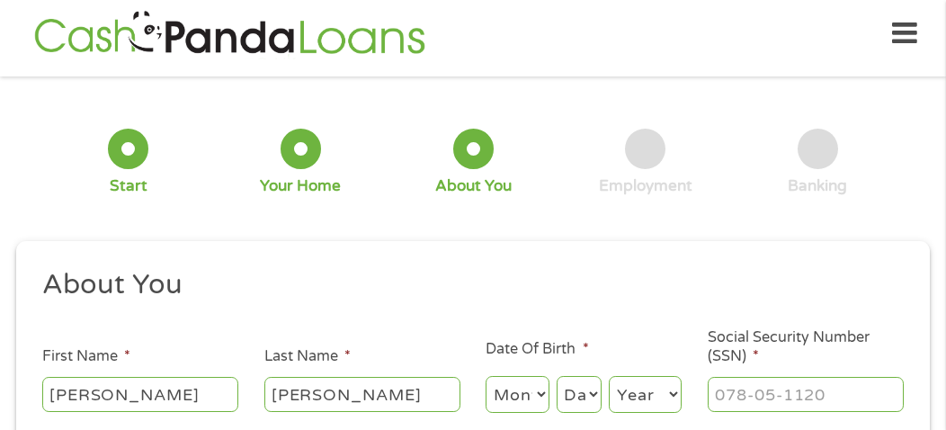
select select "1"
click at [486, 377] on select "Month 1 2 3 4 5 6 7 8 9 10 11 12" at bounding box center [518, 394] width 64 height 37
click at [577, 400] on select "Day 1 2 3 4 5 6 7 8 9 10 11 12 13 14 15 16 17 18 19 20 21 22 23 24 25 26 27 28 …" at bounding box center [579, 394] width 45 height 37
select select "3"
click at [557, 377] on select "Day 1 2 3 4 5 6 7 8 9 10 11 12 13 14 15 16 17 18 19 20 21 22 23 24 25 26 27 28 …" at bounding box center [579, 394] width 45 height 37
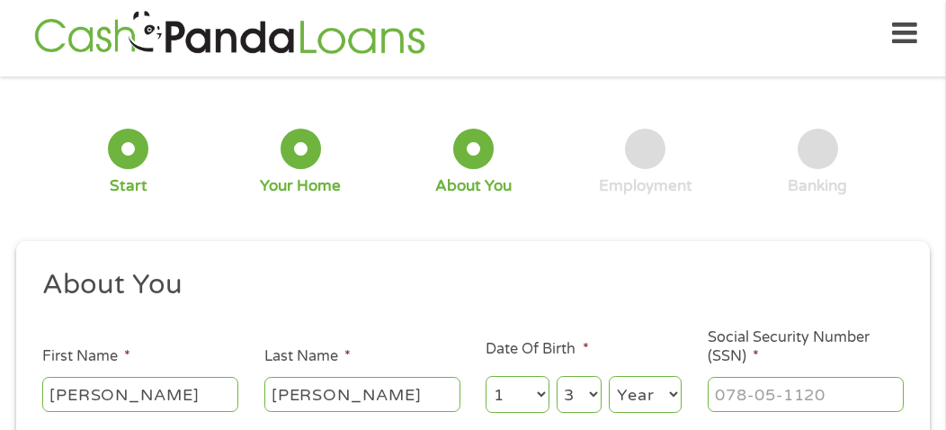
click at [650, 404] on select "Year [DATE] 2006 2005 2004 2003 2002 2001 2000 1999 1998 1997 1996 1995 1994 19…" at bounding box center [645, 394] width 73 height 37
select select "1962"
click at [609, 377] on select "Year [DATE] 2006 2005 2004 2003 2002 2001 2000 1999 1998 1997 1996 1995 1994 19…" at bounding box center [645, 394] width 73 height 37
drag, startPoint x: 747, startPoint y: 404, endPoint x: 717, endPoint y: 379, distance: 38.9
click at [717, 379] on input "___-__-____" at bounding box center [806, 394] width 196 height 34
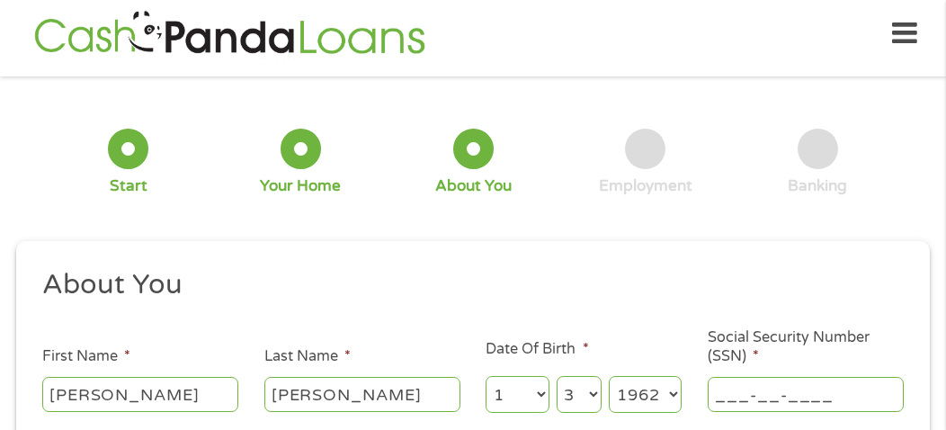
click at [717, 379] on input "___-__-____" at bounding box center [806, 394] width 196 height 34
type input "573-47-8819"
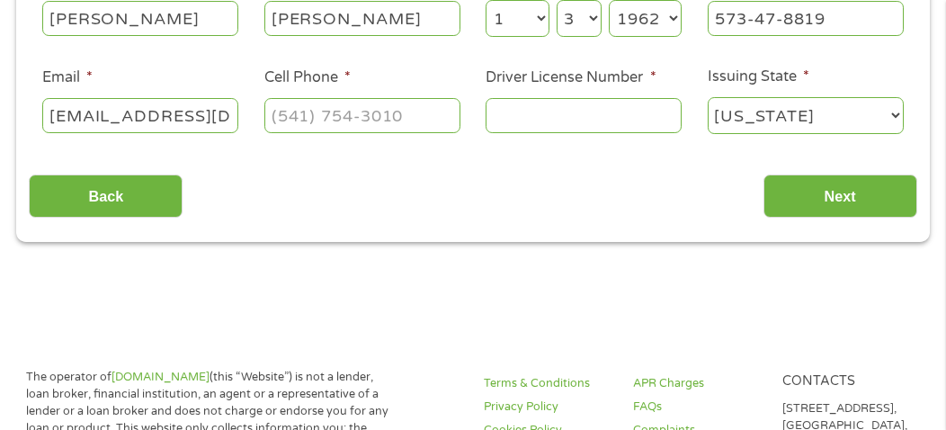
click at [76, 11] on input "[PERSON_NAME]" at bounding box center [140, 18] width 196 height 34
click at [74, 13] on input "[PERSON_NAME]" at bounding box center [140, 18] width 196 height 34
click at [73, 13] on input "[PERSON_NAME]" at bounding box center [140, 18] width 196 height 34
type input "[PERSON_NAME]"
